Goal: Task Accomplishment & Management: Manage account settings

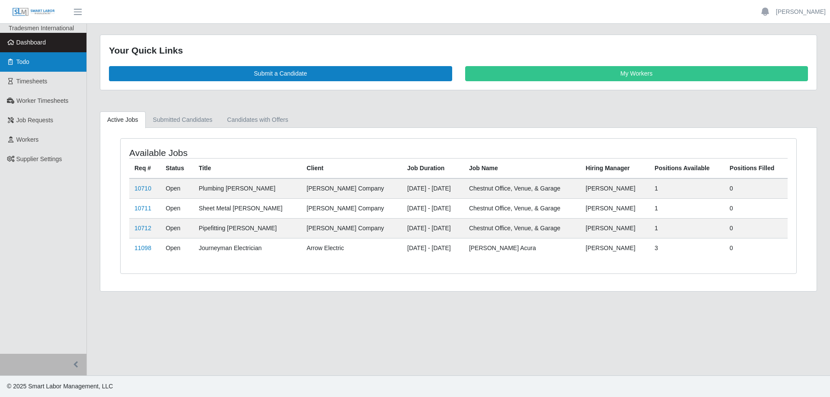
click at [50, 61] on link "Todo" at bounding box center [43, 61] width 86 height 19
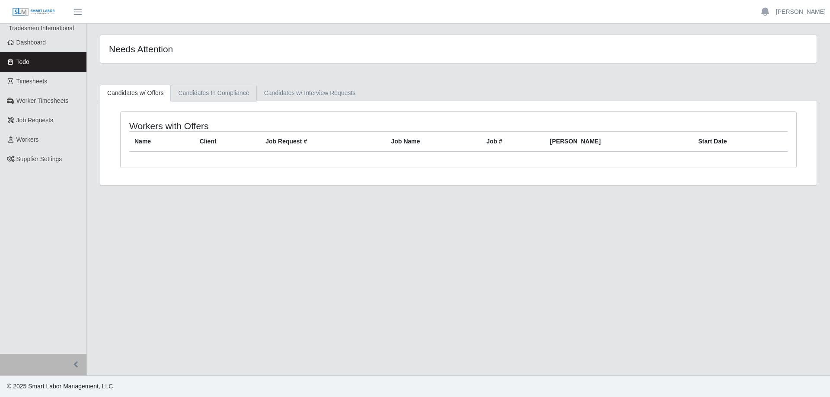
click at [217, 96] on link "Candidates In Compliance" at bounding box center [214, 93] width 86 height 17
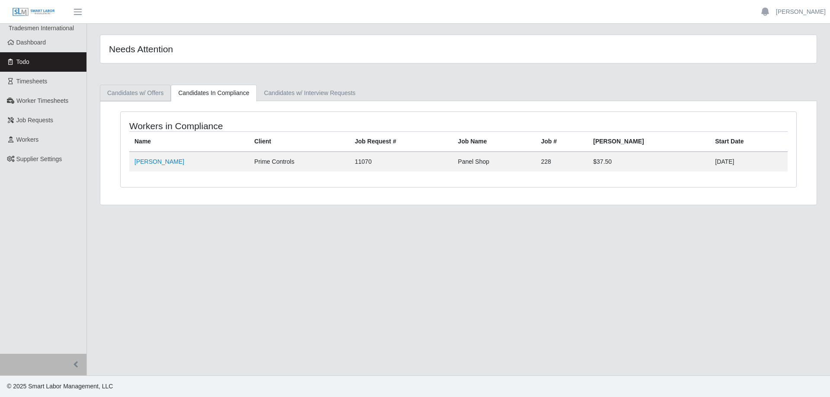
click at [157, 98] on link "Candidates w/ Offers" at bounding box center [135, 93] width 71 height 17
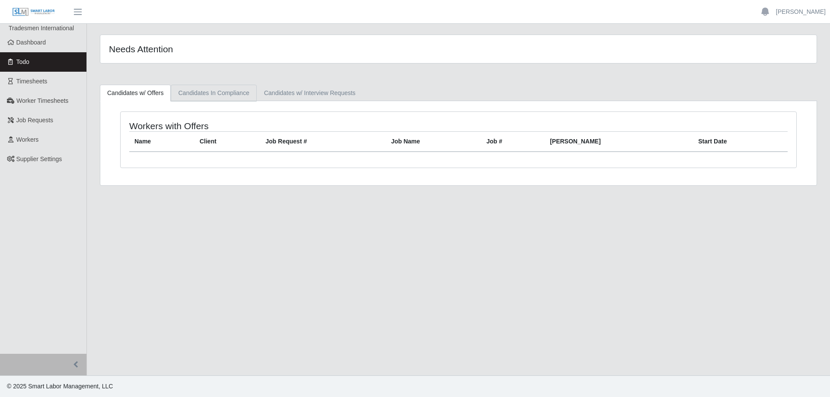
click at [210, 93] on link "Candidates In Compliance" at bounding box center [214, 93] width 86 height 17
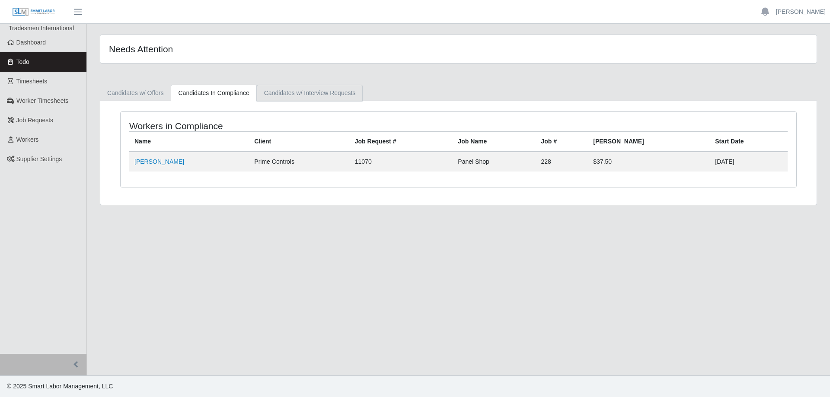
click at [302, 93] on link "Candidates w/ Interview Requests" at bounding box center [310, 93] width 106 height 17
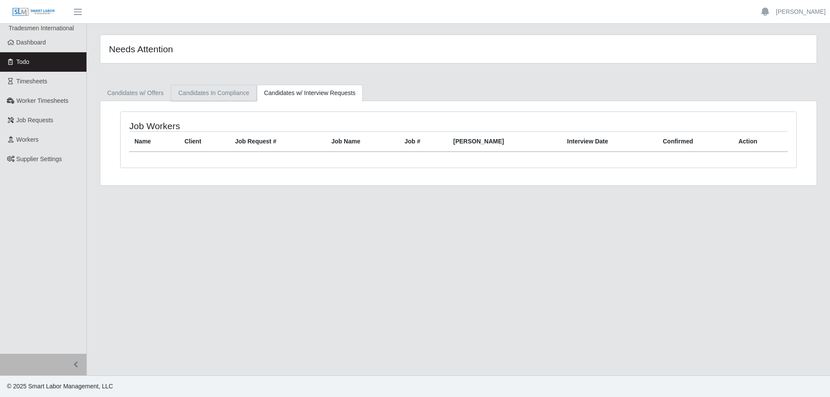
click at [214, 93] on link "Candidates In Compliance" at bounding box center [214, 93] width 86 height 17
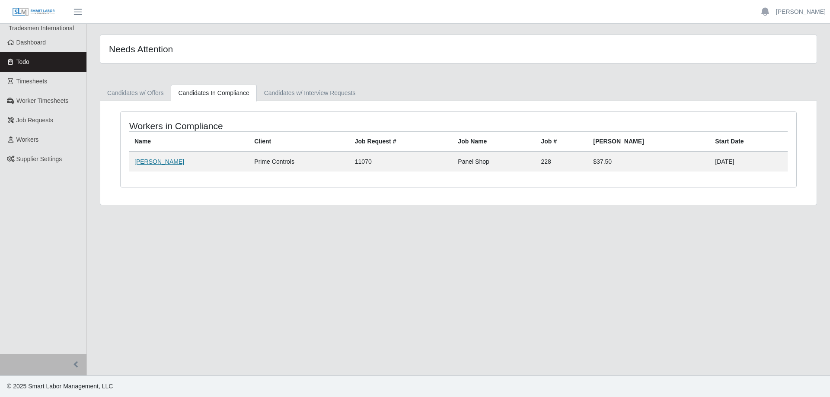
click at [150, 163] on link "Brian Murski" at bounding box center [159, 161] width 50 height 7
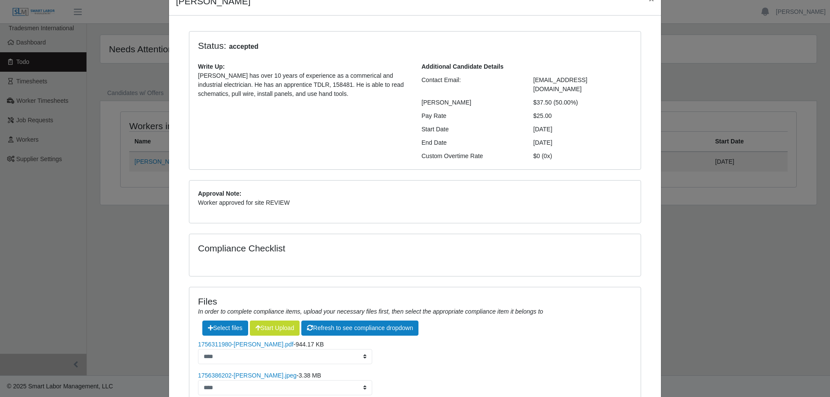
scroll to position [111, 0]
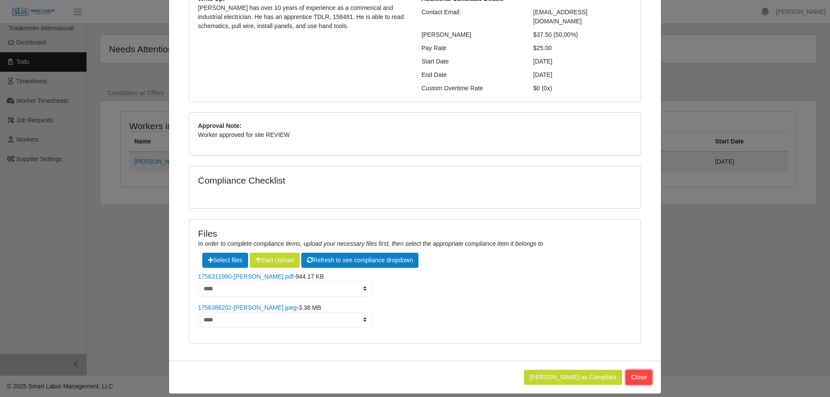
click at [646, 373] on button "Close" at bounding box center [638, 377] width 27 height 15
